Goal: Book appointment/travel/reservation

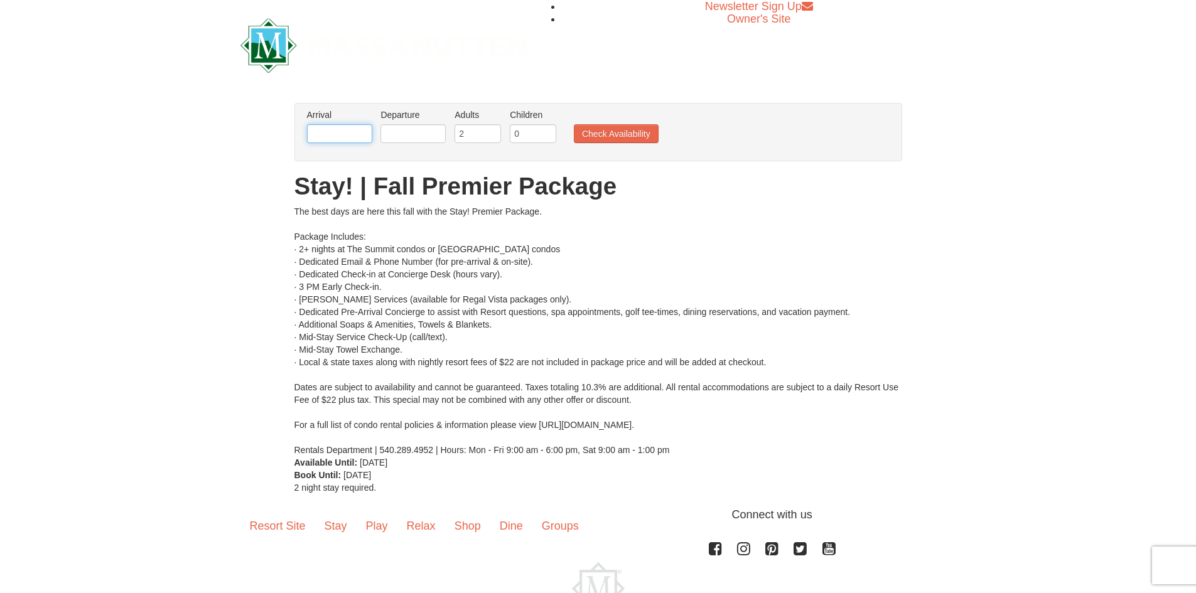
click at [335, 132] on input "text" at bounding box center [339, 133] width 65 height 19
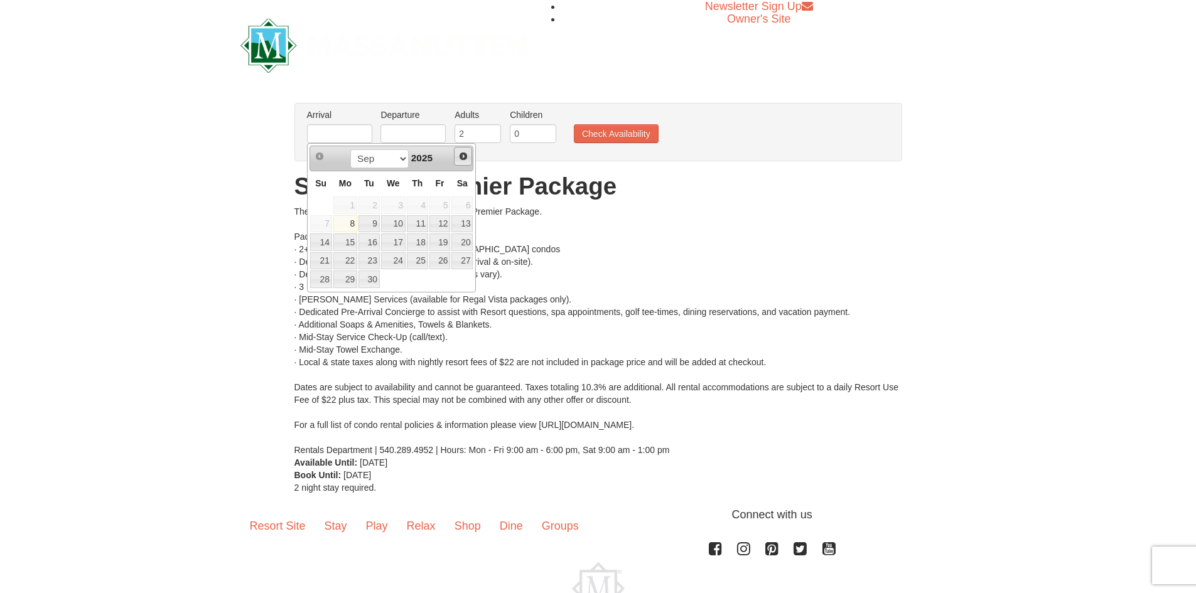
click at [463, 151] on link "Next" at bounding box center [463, 156] width 19 height 19
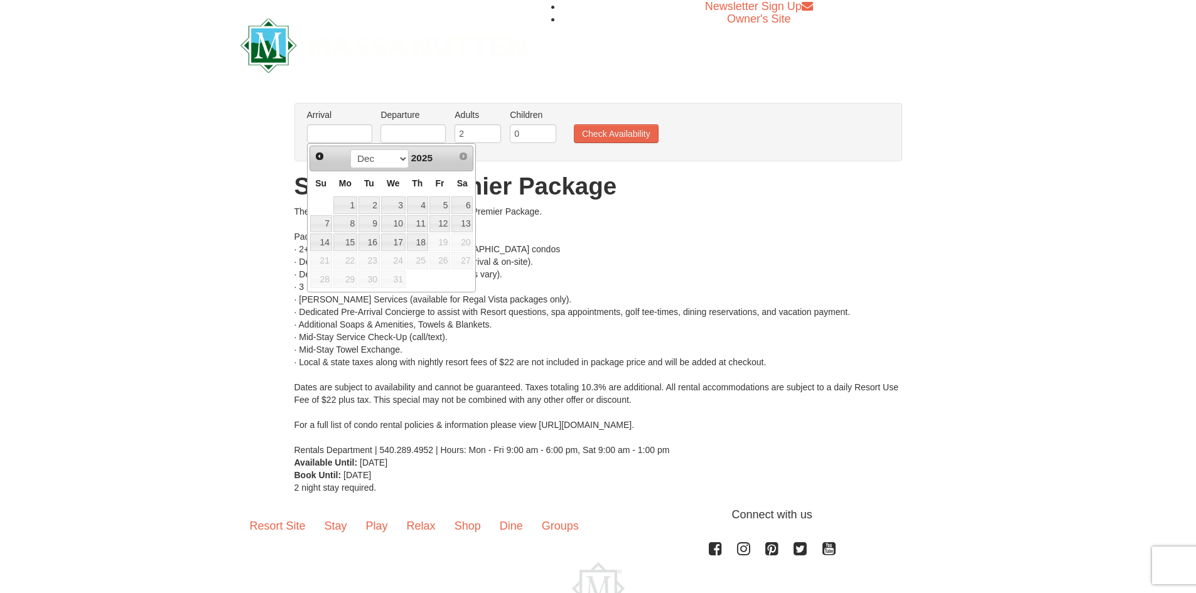
click at [425, 156] on span "2025" at bounding box center [421, 158] width 21 height 11
click at [422, 241] on link "18" at bounding box center [417, 242] width 21 height 18
type input "12/18/2025"
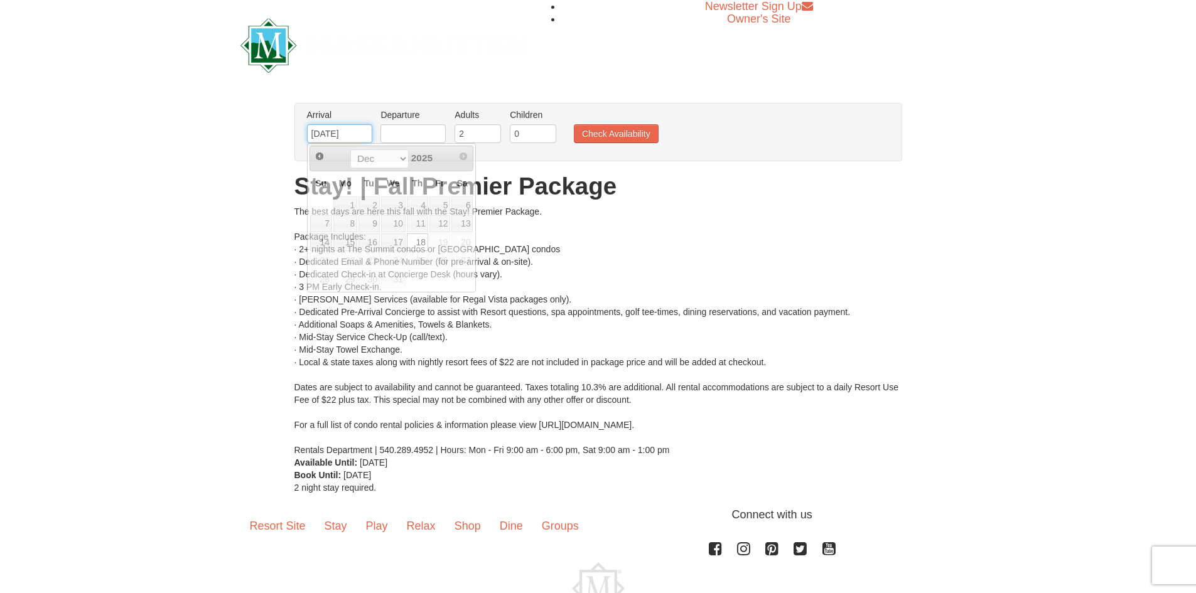
click at [353, 136] on input "12/18/2025" at bounding box center [339, 133] width 65 height 19
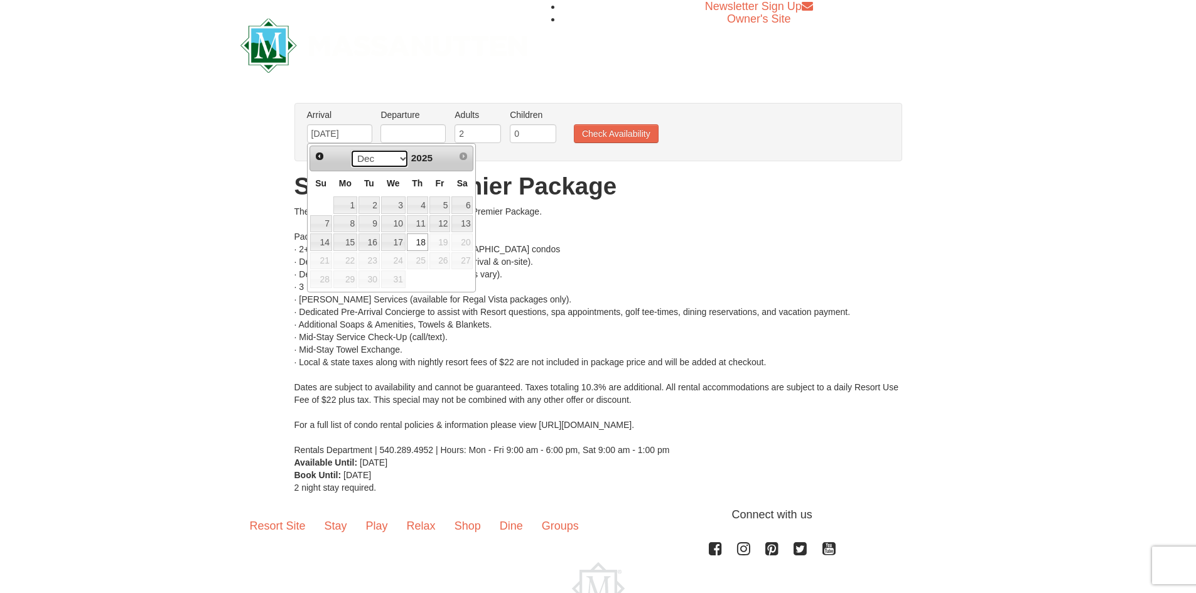
click at [375, 156] on select "Sep Oct Nov Dec" at bounding box center [379, 158] width 58 height 19
click at [426, 157] on span "2025" at bounding box center [421, 158] width 21 height 11
click at [318, 156] on span "Prev" at bounding box center [319, 156] width 10 height 10
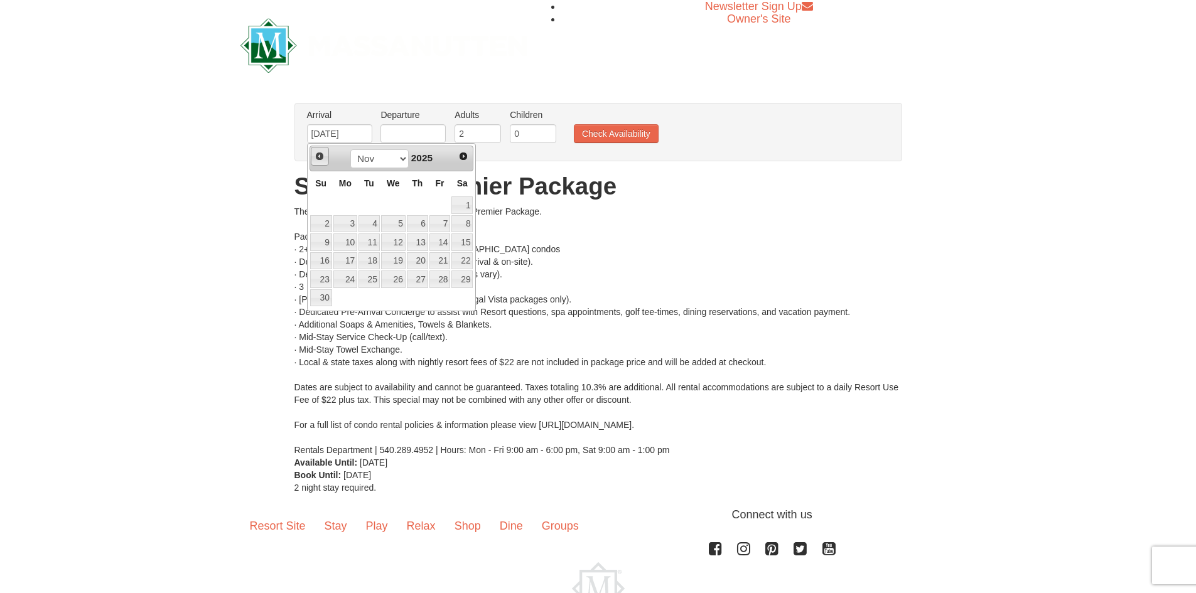
click at [318, 156] on span "Prev" at bounding box center [319, 156] width 10 height 10
click at [432, 154] on span "2025" at bounding box center [421, 158] width 21 height 11
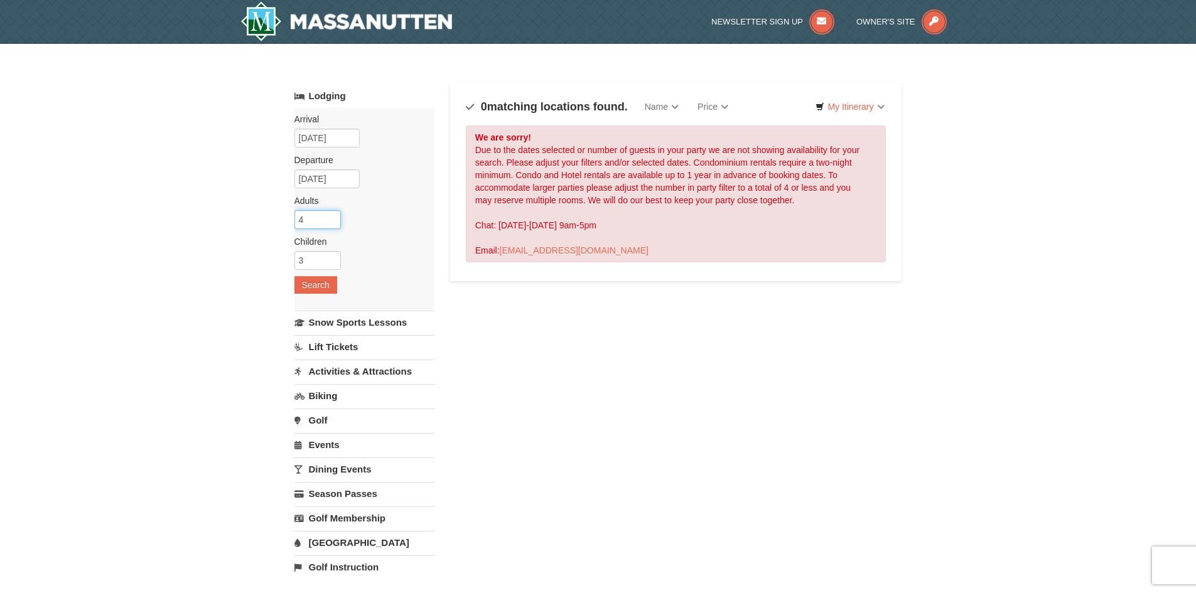
click at [314, 223] on input "4" at bounding box center [317, 219] width 46 height 19
type input "3"
click at [313, 262] on input "3" at bounding box center [317, 260] width 46 height 19
type input "1"
click at [312, 282] on button "Search" at bounding box center [315, 285] width 43 height 18
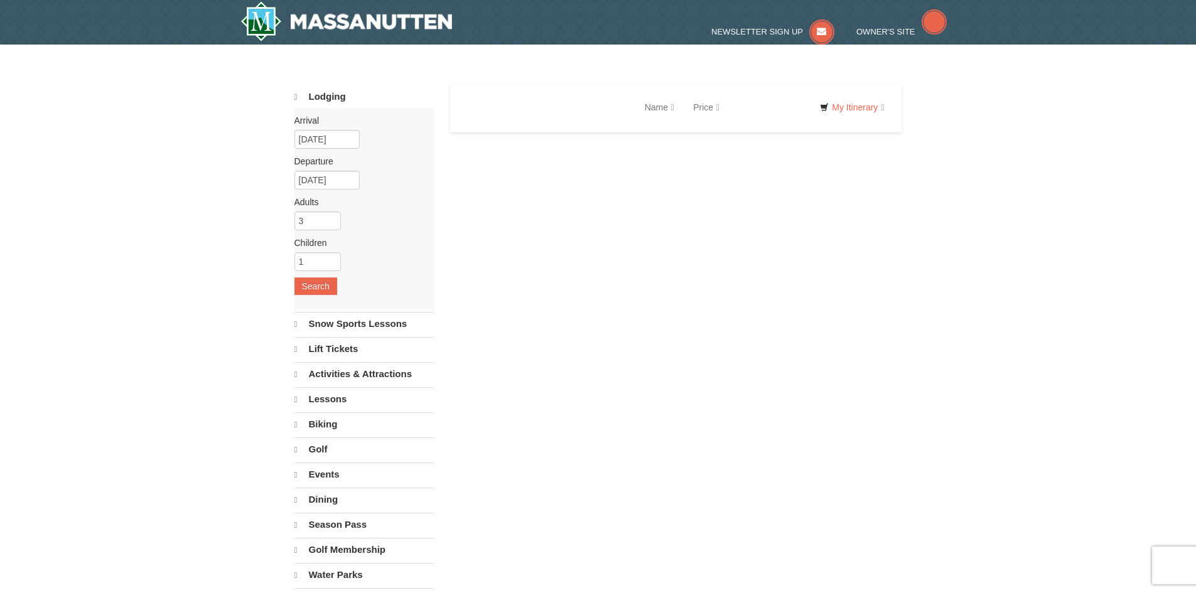
select select "9"
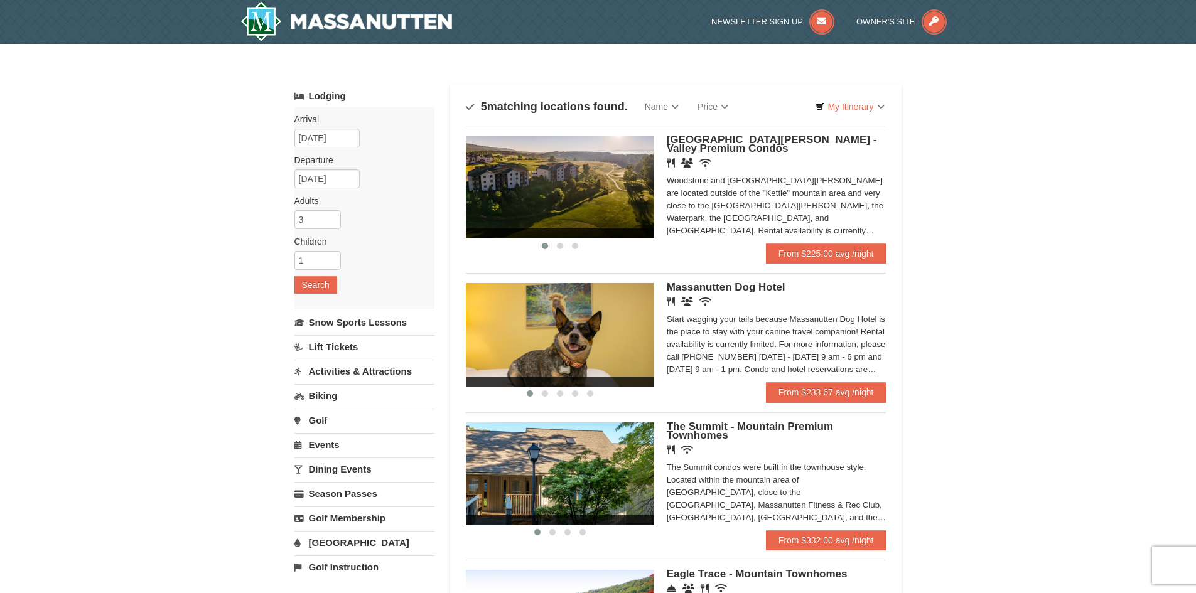
click at [569, 478] on img at bounding box center [560, 473] width 188 height 103
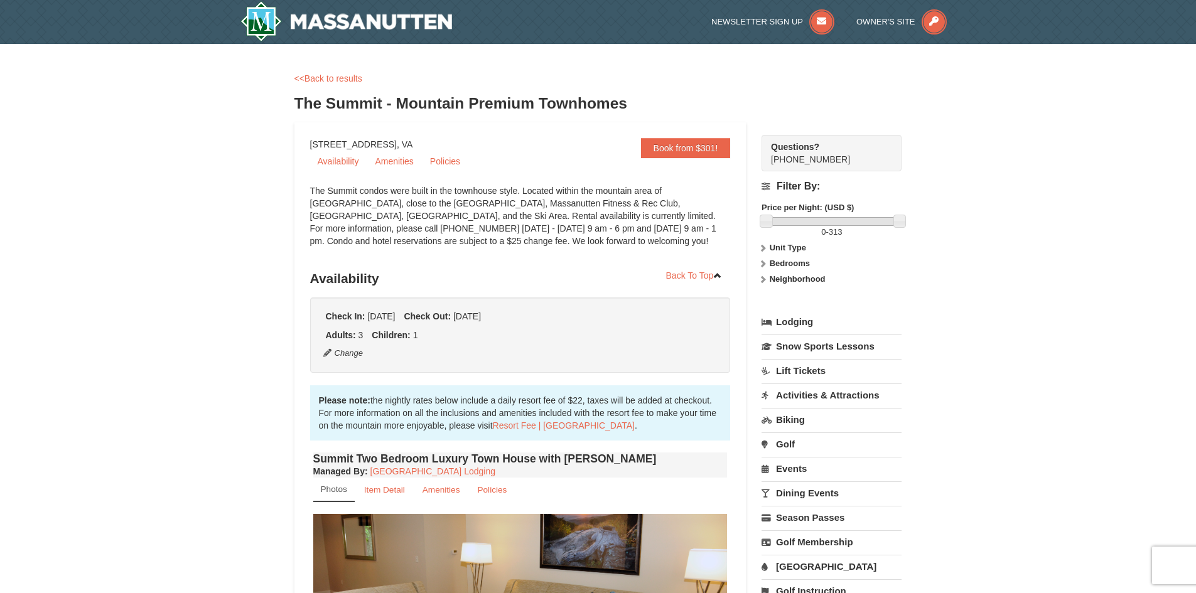
click at [797, 363] on link "Lift Tickets" at bounding box center [831, 370] width 140 height 23
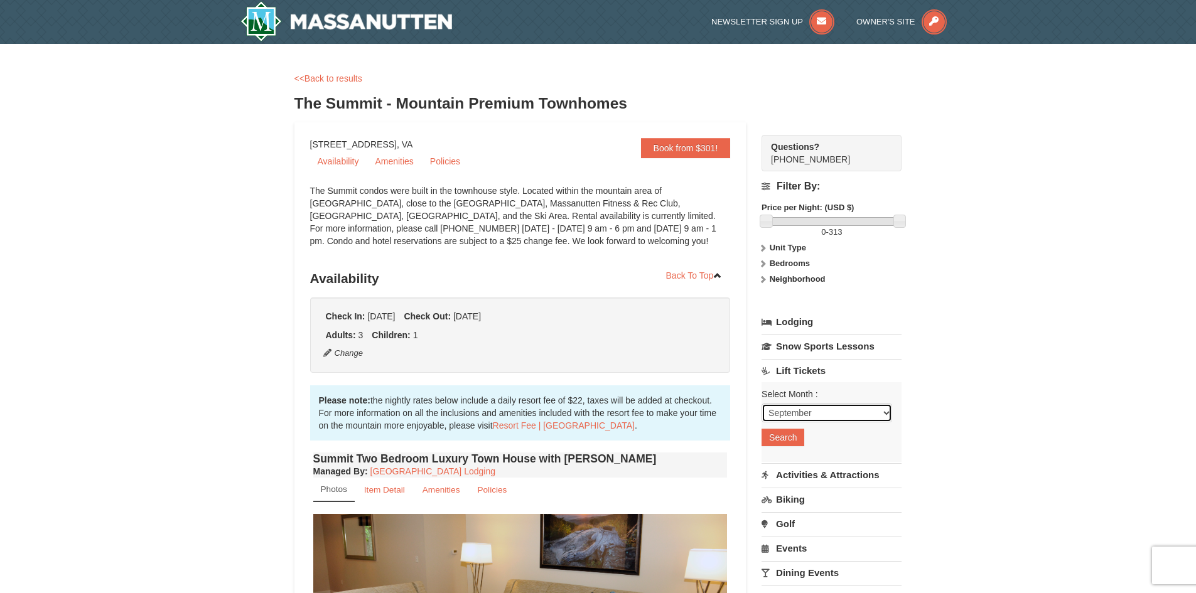
click at [827, 410] on select "September October November December January February March April May June July …" at bounding box center [826, 413] width 131 height 19
select select "1"
click at [761, 404] on select "September October November December January February March April May June July …" at bounding box center [826, 413] width 131 height 19
click at [785, 434] on button "Search" at bounding box center [782, 438] width 43 height 18
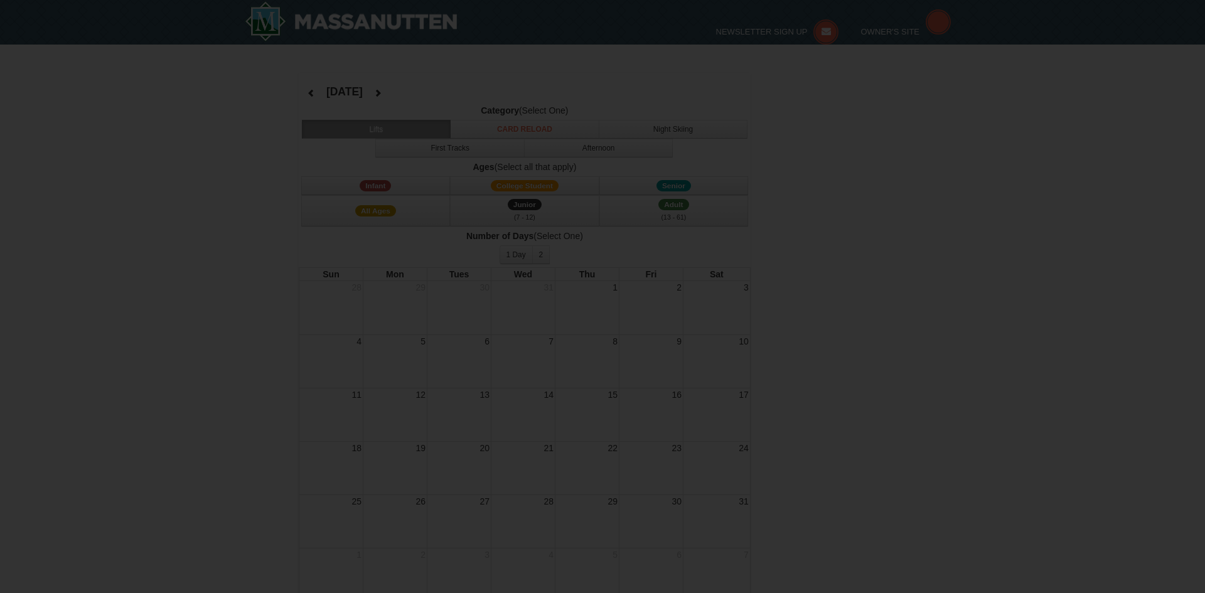
select select "1"
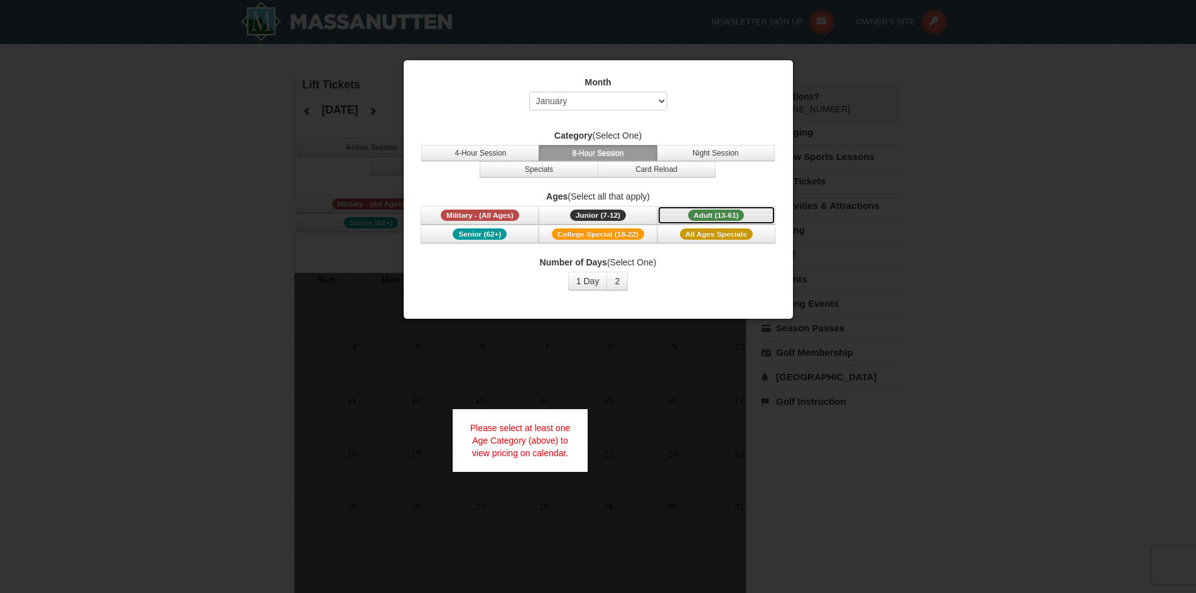
click at [713, 215] on span "Adult (13-61)" at bounding box center [716, 215] width 56 height 11
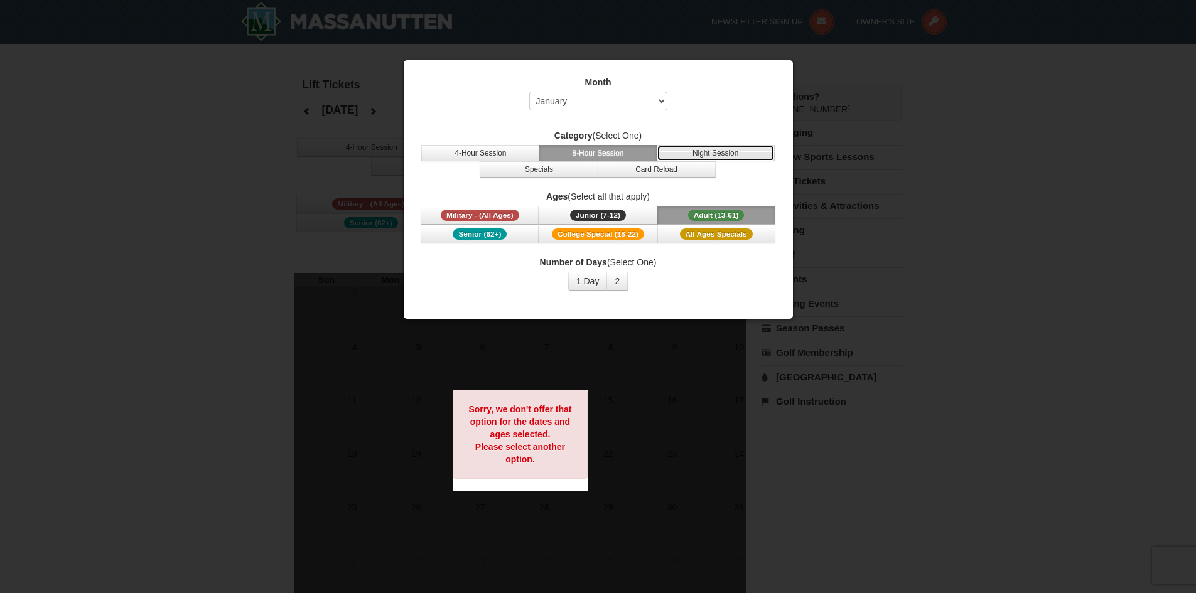
click at [719, 152] on button "Night Session" at bounding box center [716, 153] width 118 height 16
click at [579, 169] on button "Specials" at bounding box center [539, 169] width 118 height 16
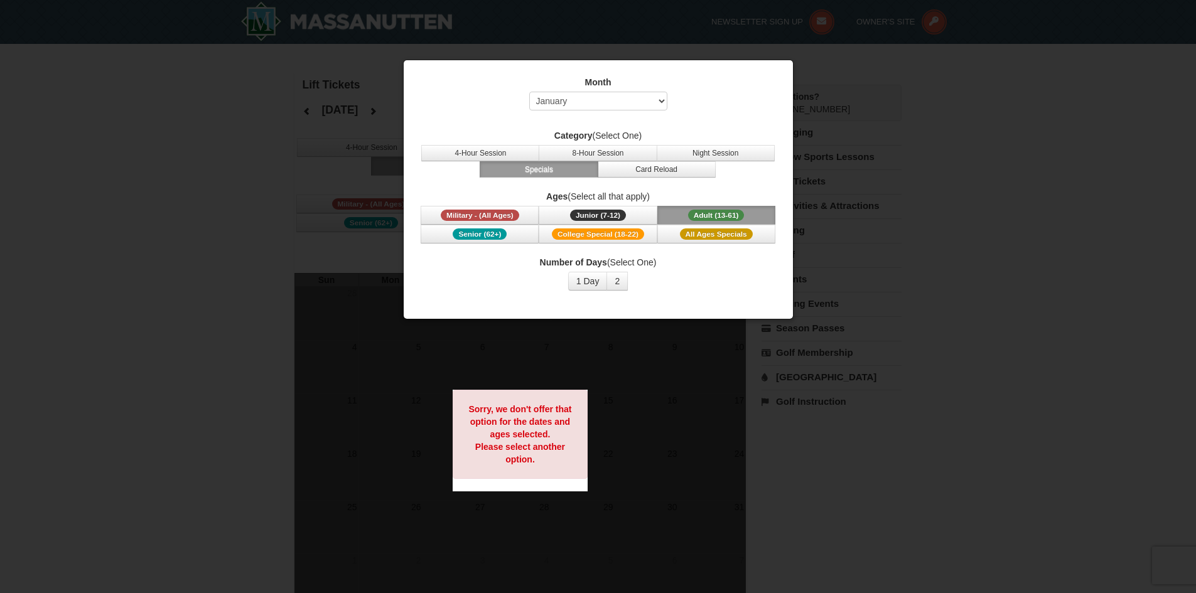
click at [592, 163] on button "Specials" at bounding box center [539, 169] width 118 height 16
click at [596, 154] on button "8-Hour Session" at bounding box center [598, 153] width 118 height 16
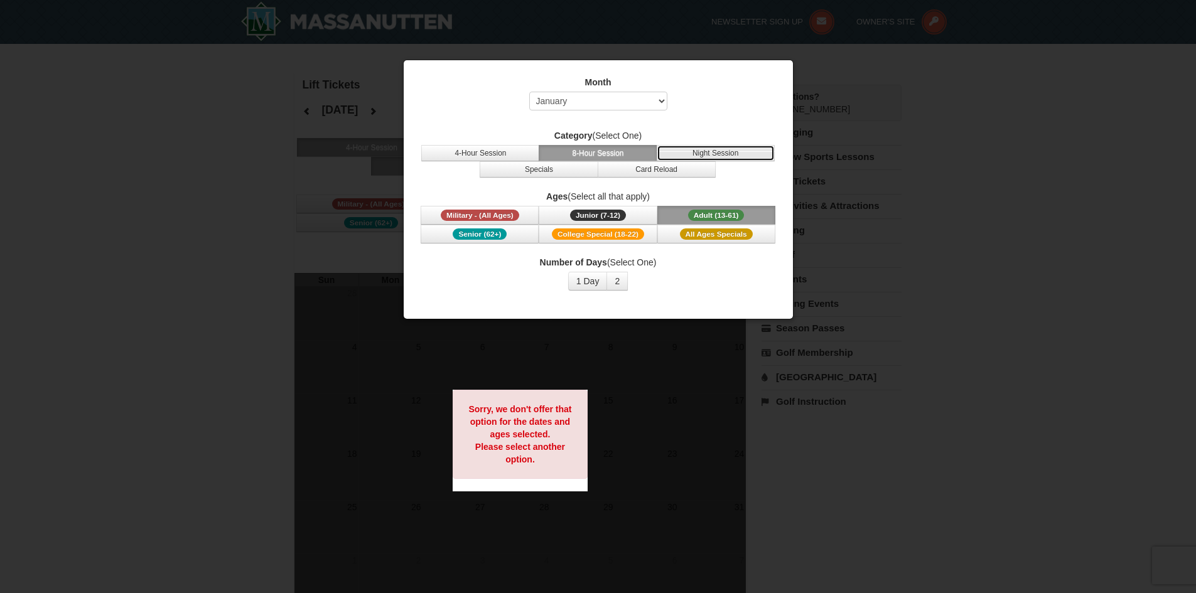
click at [717, 150] on button "Night Session" at bounding box center [716, 153] width 118 height 16
click at [714, 212] on span "Adult (13-61)" at bounding box center [716, 215] width 56 height 11
